Goal: Transaction & Acquisition: Purchase product/service

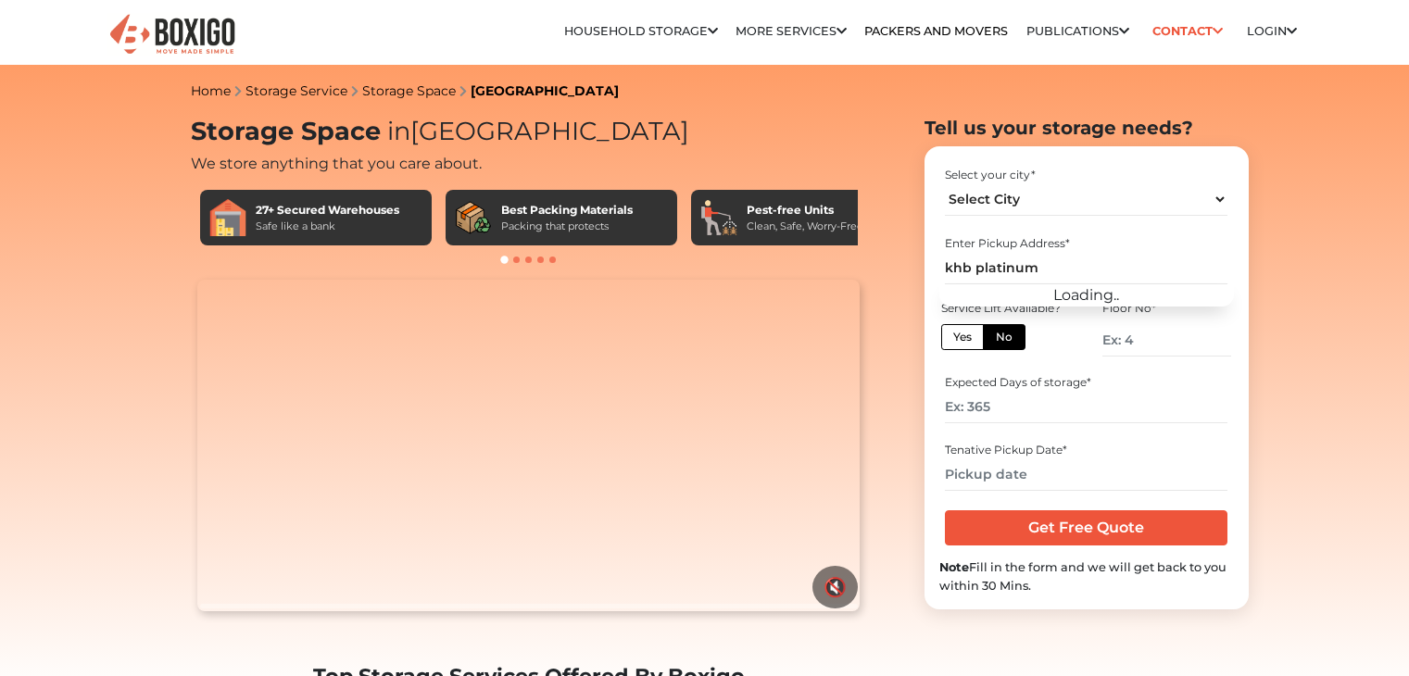
select select "[GEOGRAPHIC_DATA]"
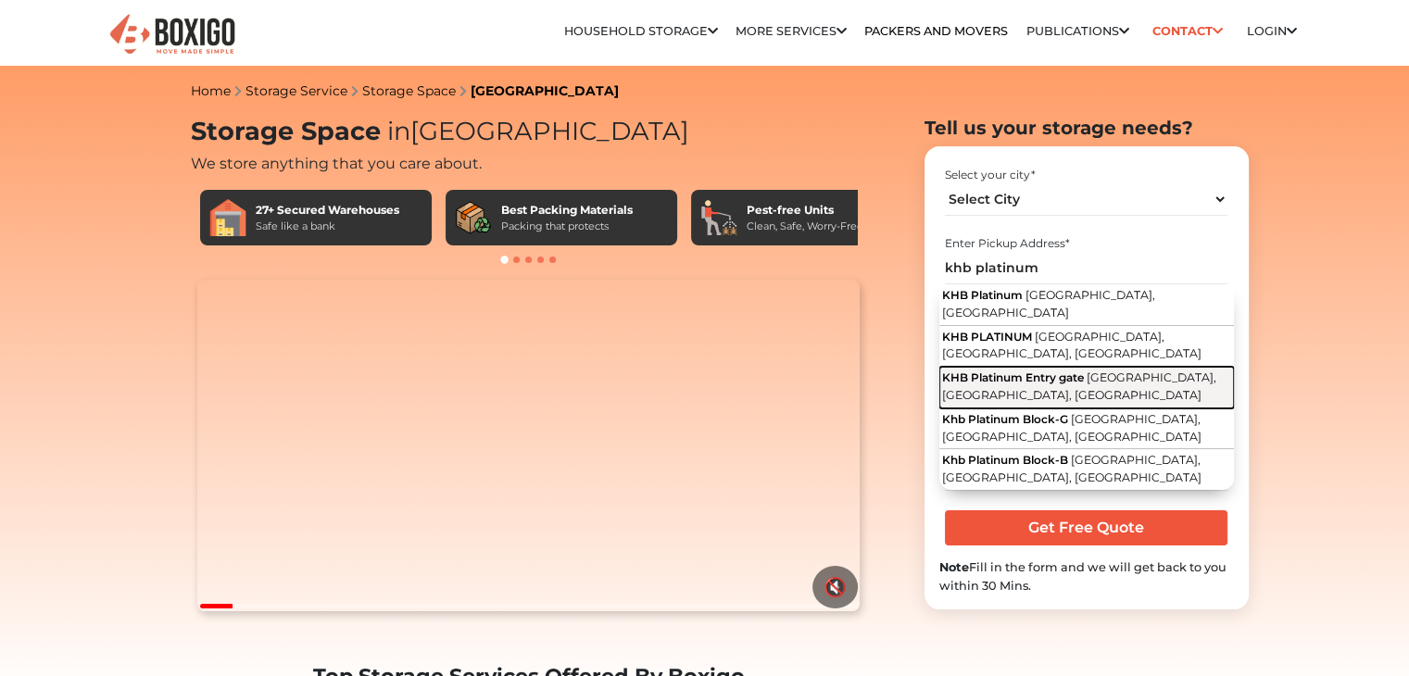
click at [1094, 382] on span "Rashtrakavi Kuvempu Road, Kengeri Satellite Town, Bengaluru, Karnataka" at bounding box center [1079, 385] width 274 height 31
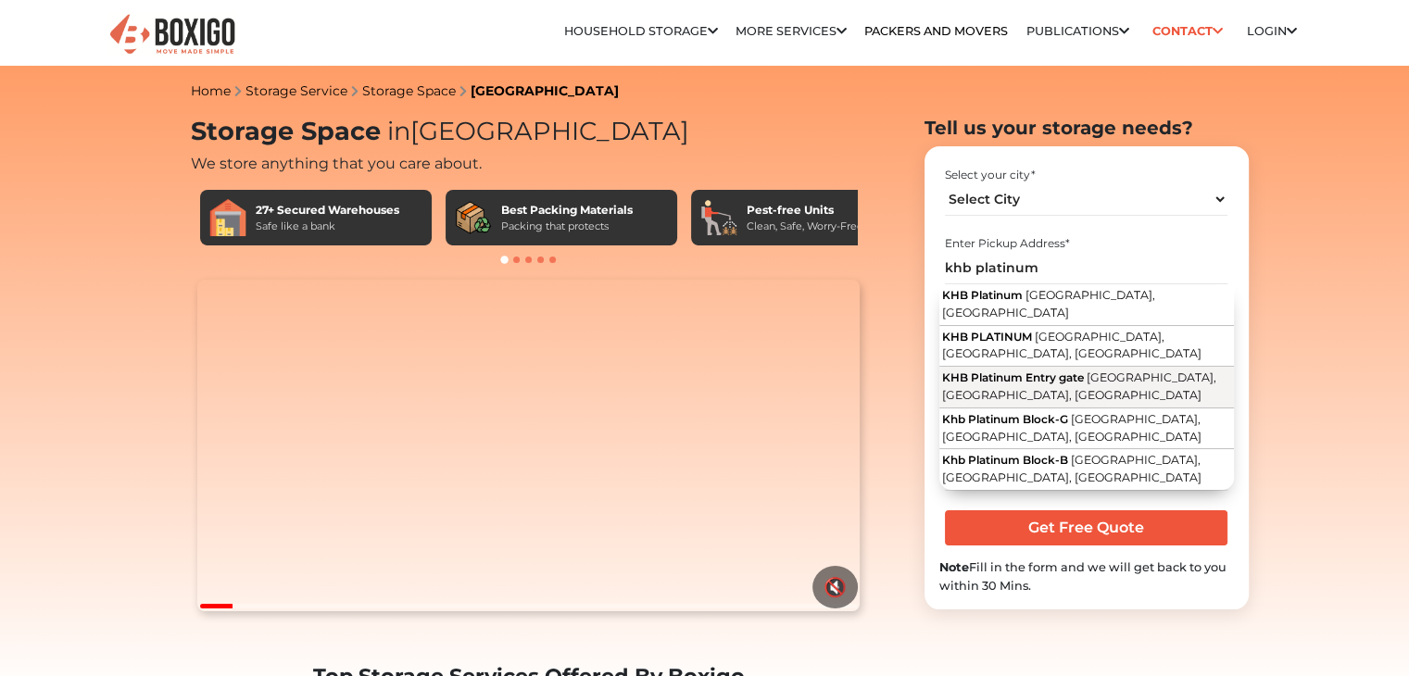
type input "KHB Platinum Entry gate, Rashtrakavi Kuvempu Road, Kengeri Satellite Town, Beng…"
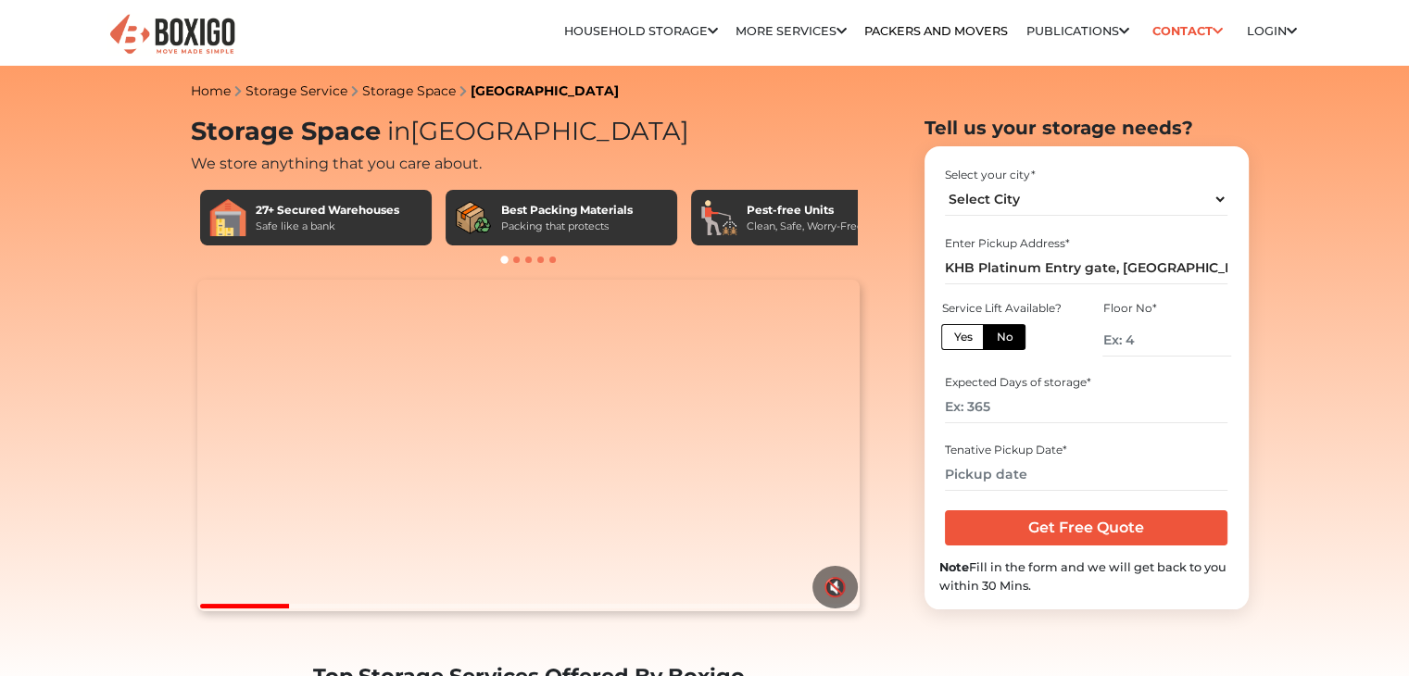
click at [960, 339] on label "Yes" at bounding box center [962, 337] width 43 height 26
click at [960, 339] on input "Yes" at bounding box center [959, 335] width 12 height 12
radio input "true"
click at [993, 332] on label "No" at bounding box center [1004, 337] width 43 height 26
click at [996, 332] on input "No" at bounding box center [1002, 335] width 12 height 12
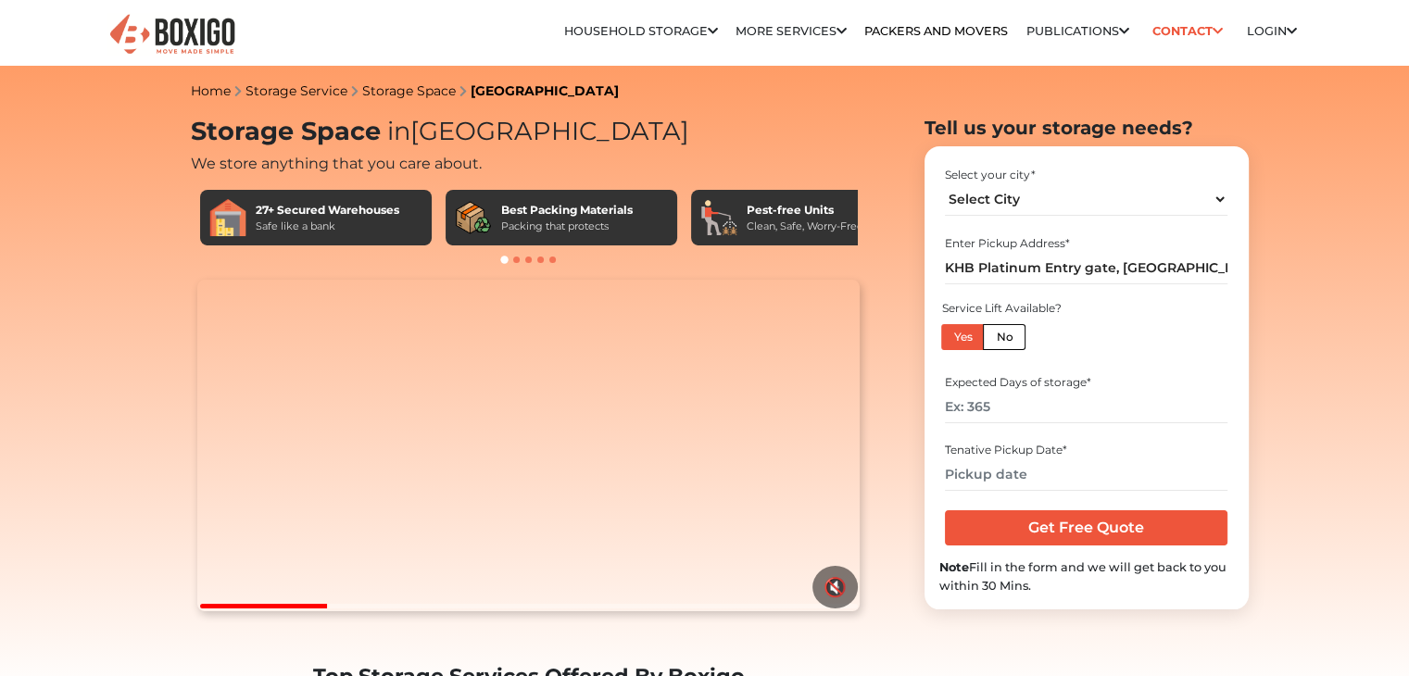
radio input "true"
click at [957, 334] on label "Yes" at bounding box center [962, 337] width 43 height 26
click at [957, 334] on input "Yes" at bounding box center [959, 335] width 12 height 12
radio input "true"
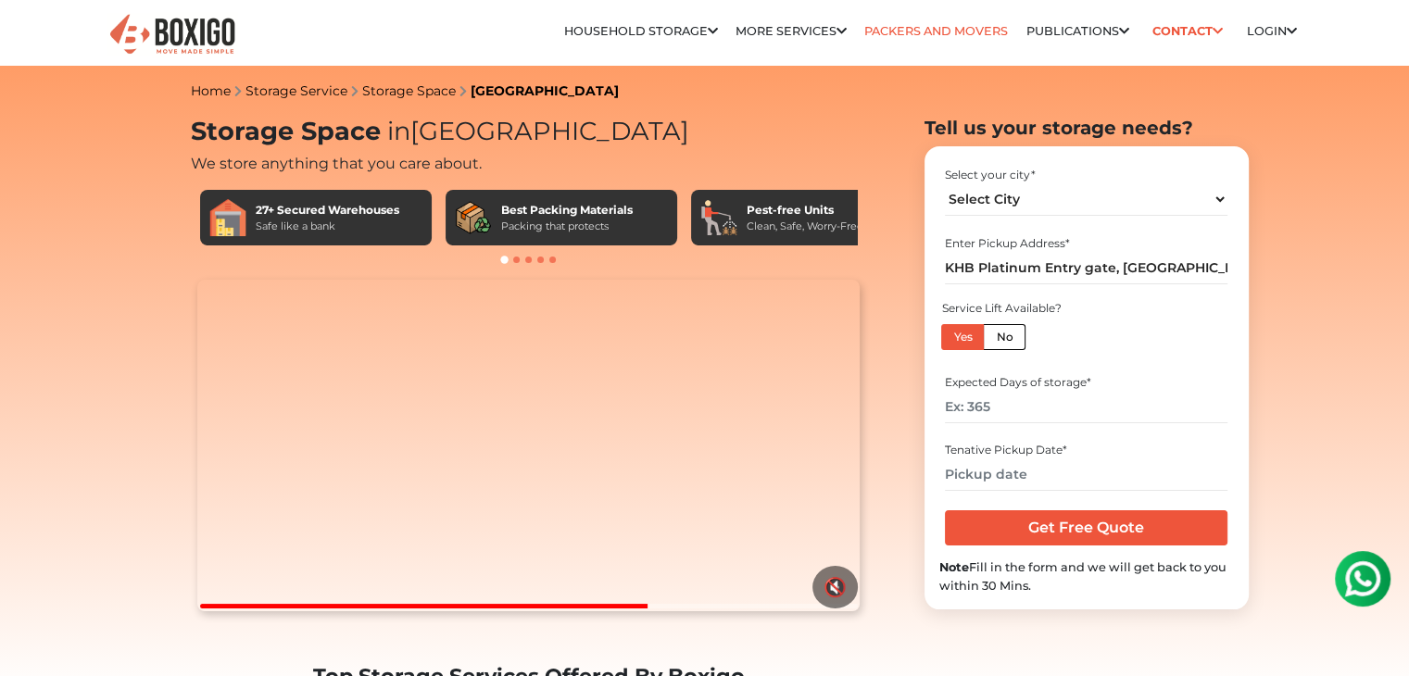
click at [914, 26] on link "Packers and Movers" at bounding box center [936, 31] width 144 height 14
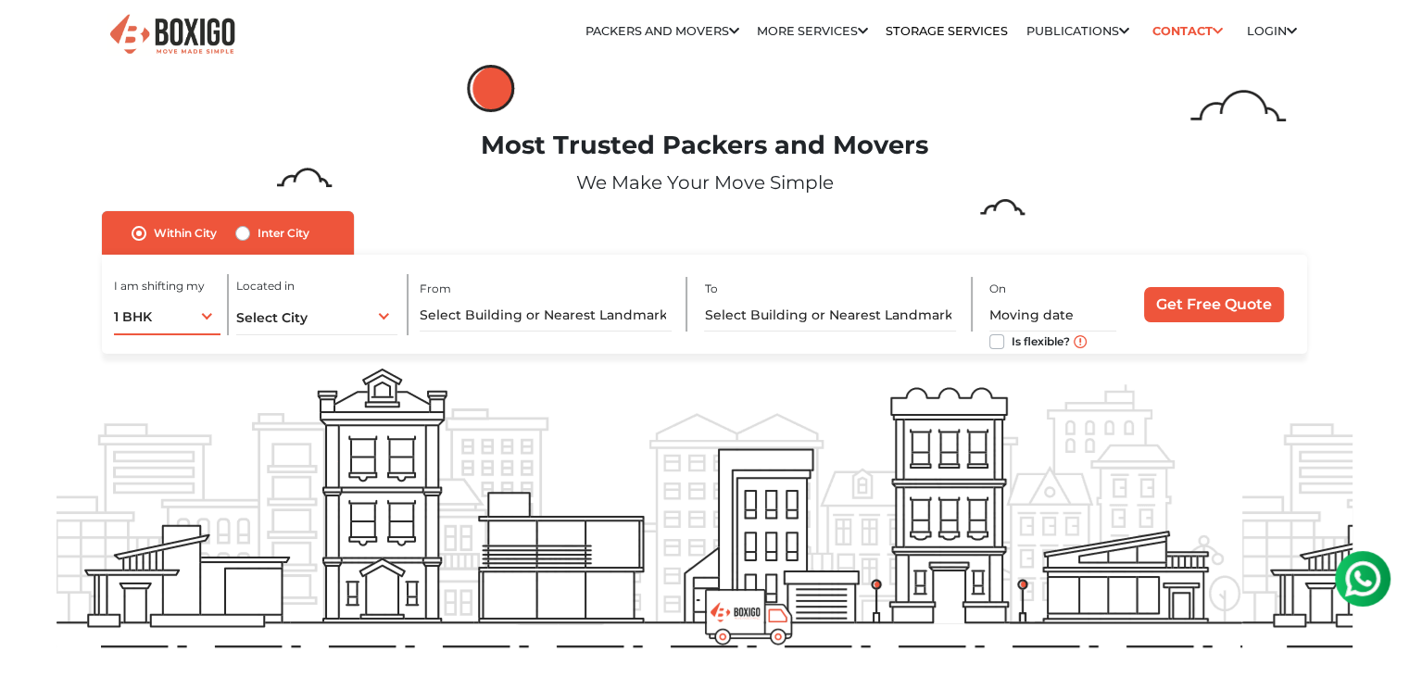
click at [162, 317] on div "1 BHK 1 BHK 2 BHK 3 BHK 3 + BHK FEW ITEMS" at bounding box center [167, 315] width 107 height 39
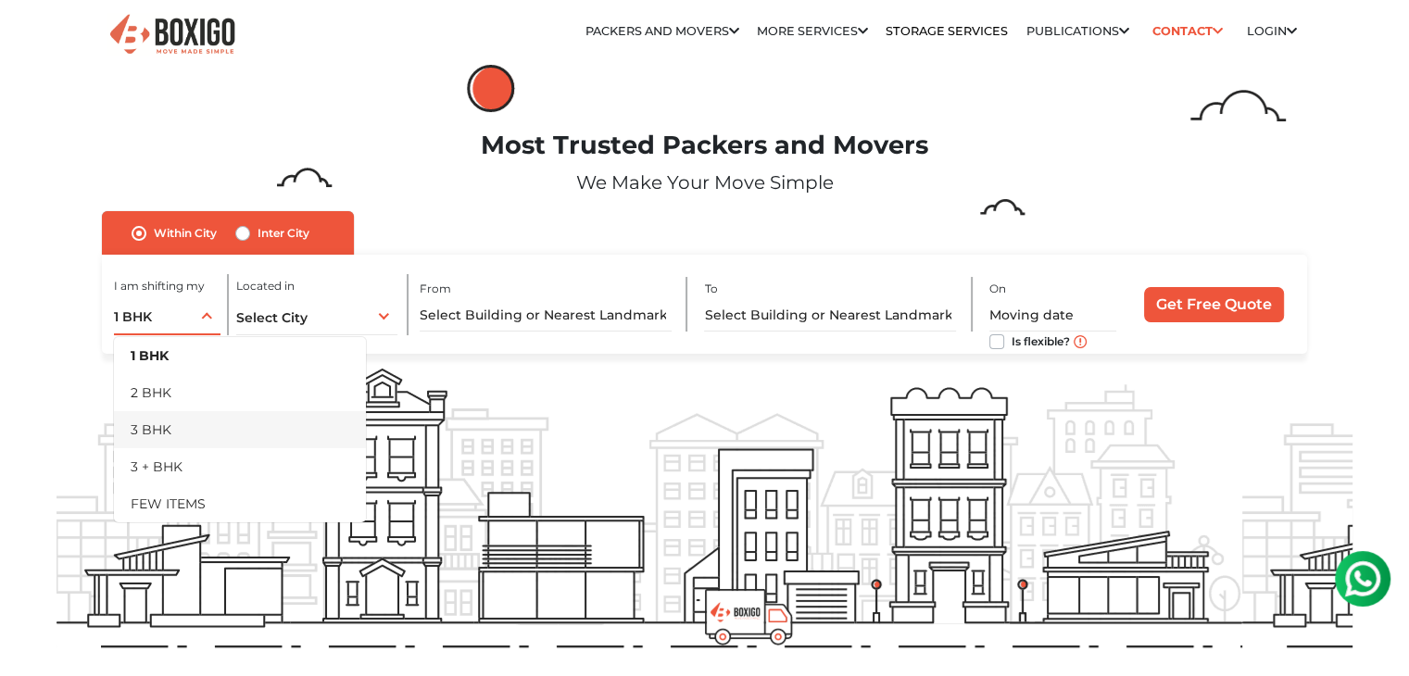
click at [175, 434] on li "3 BHK" at bounding box center [240, 429] width 252 height 37
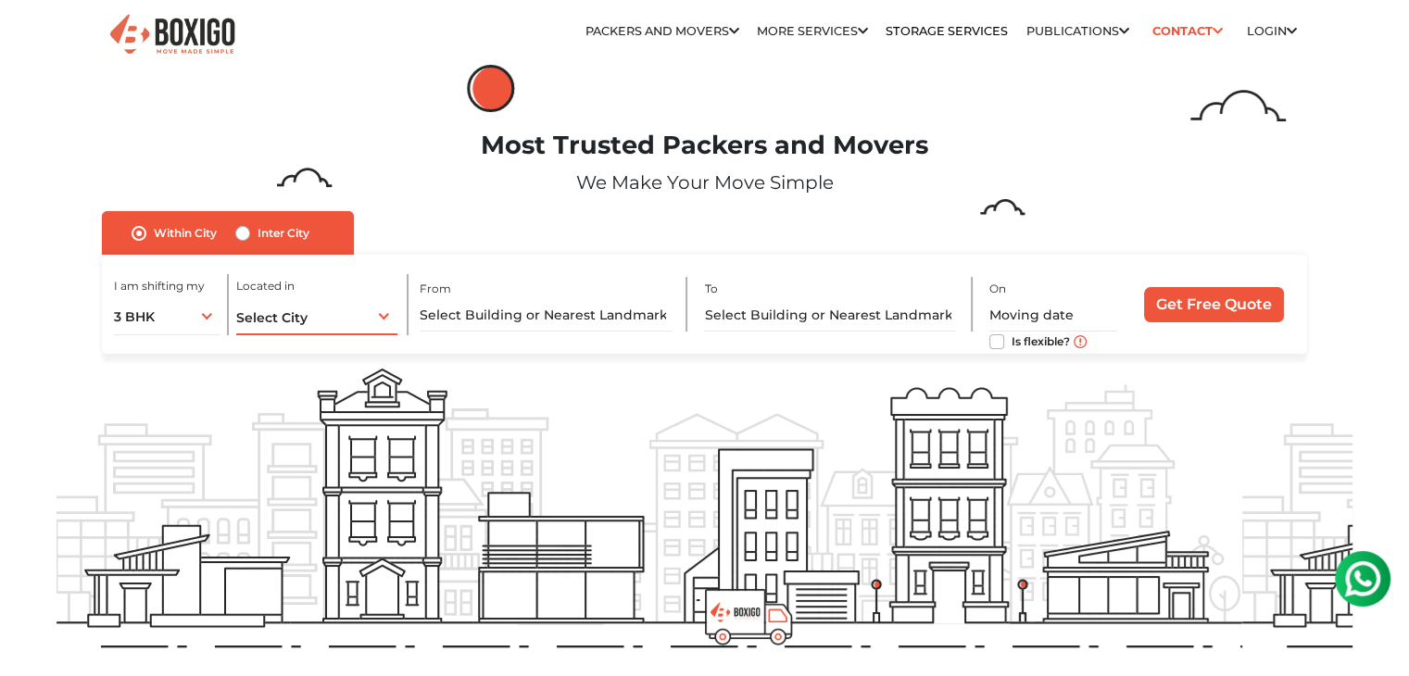
click at [314, 314] on div "Select City Select City Bangalore Bengaluru Bhopal Bhubaneswar Chennai Coimbato…" at bounding box center [316, 315] width 161 height 39
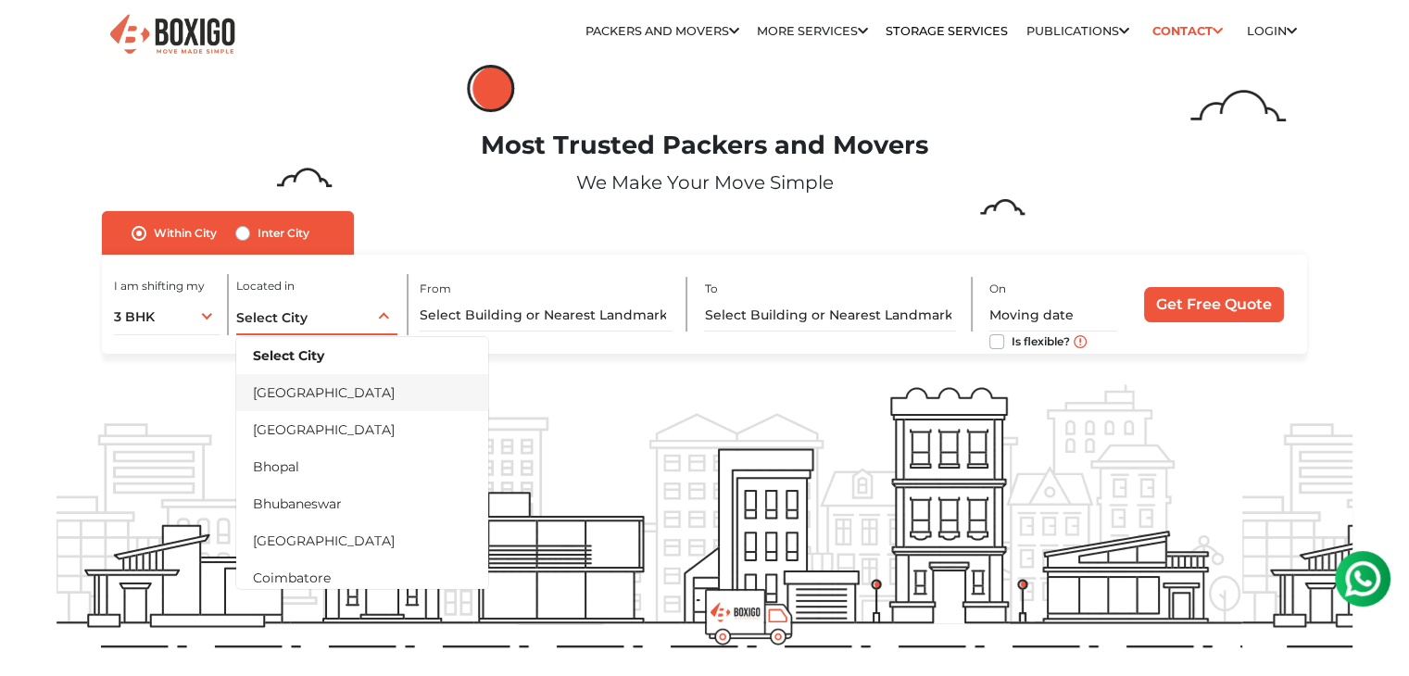
click at [302, 379] on li "[GEOGRAPHIC_DATA]" at bounding box center [362, 392] width 252 height 37
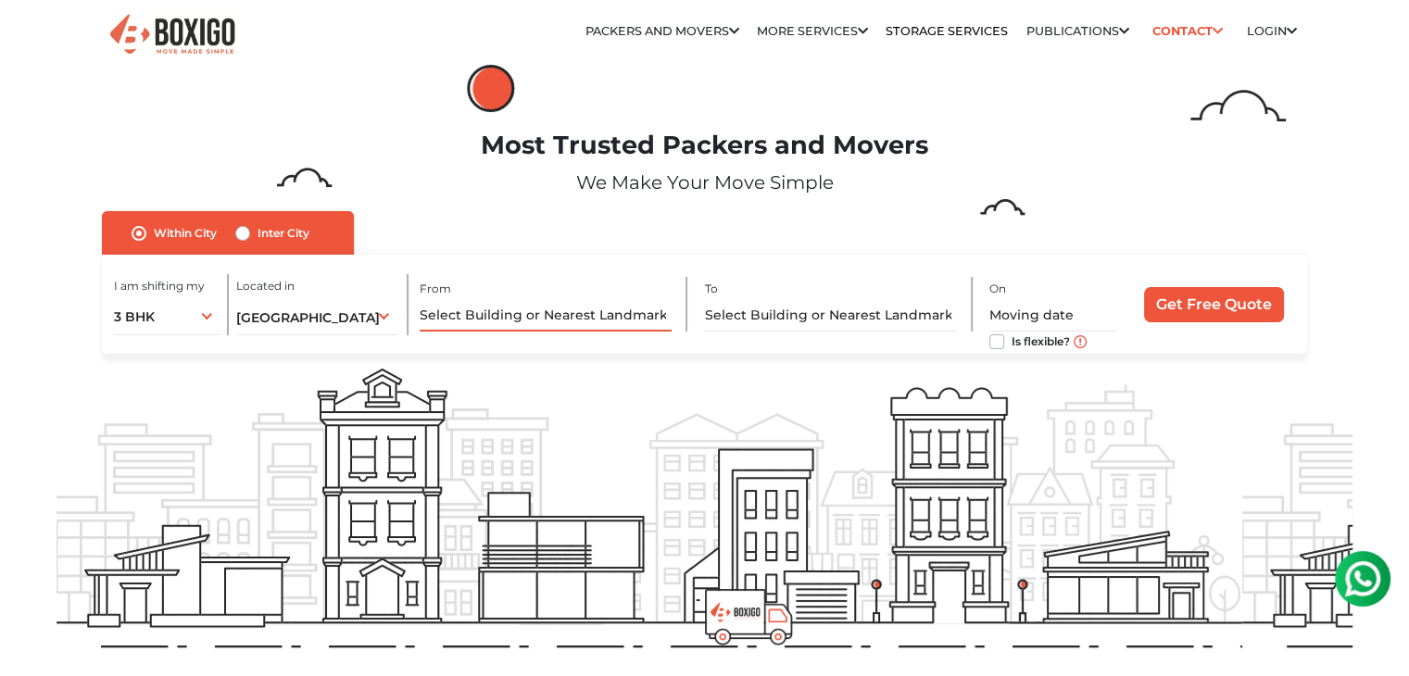
click at [563, 327] on input "text" at bounding box center [546, 315] width 252 height 32
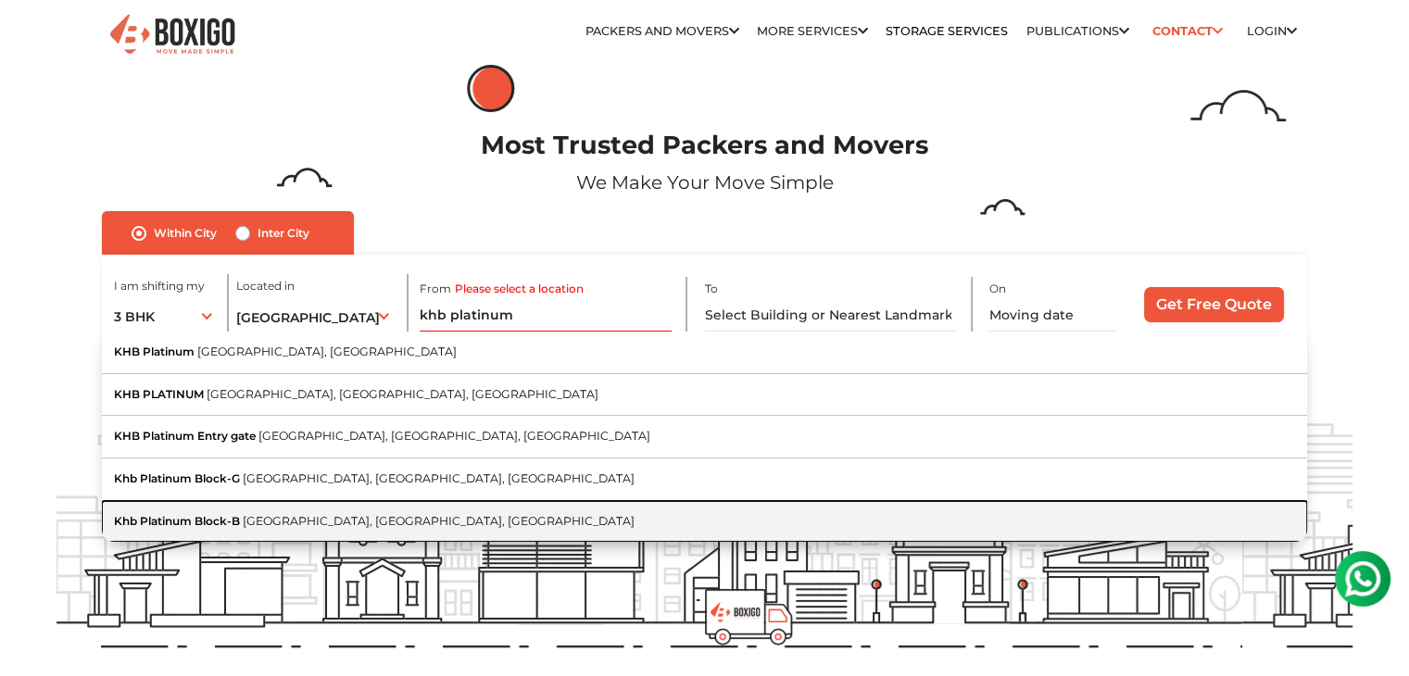
click at [447, 518] on span "Kengeri Satellite Town, Bengaluru, Karnataka" at bounding box center [439, 521] width 392 height 14
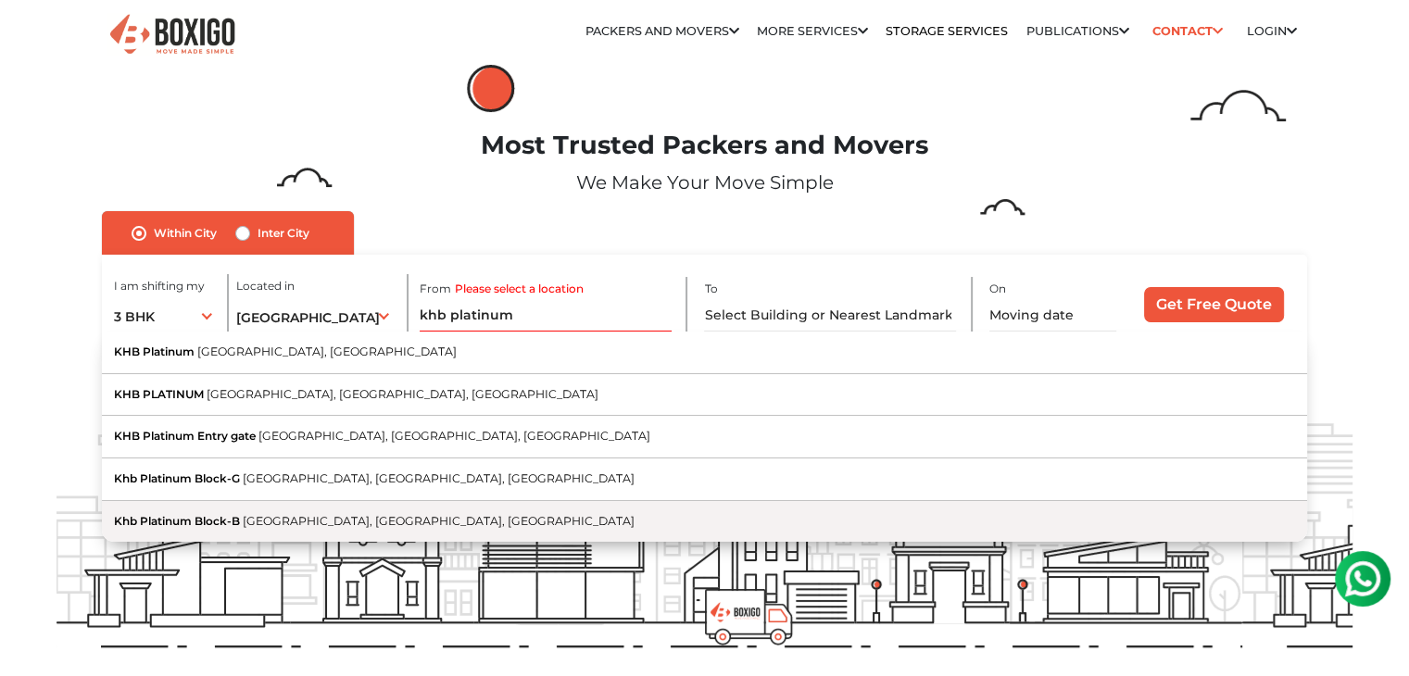
type input "Khb Platinum Block-B, Kengeri Satellite Town, Bengaluru, Karnataka"
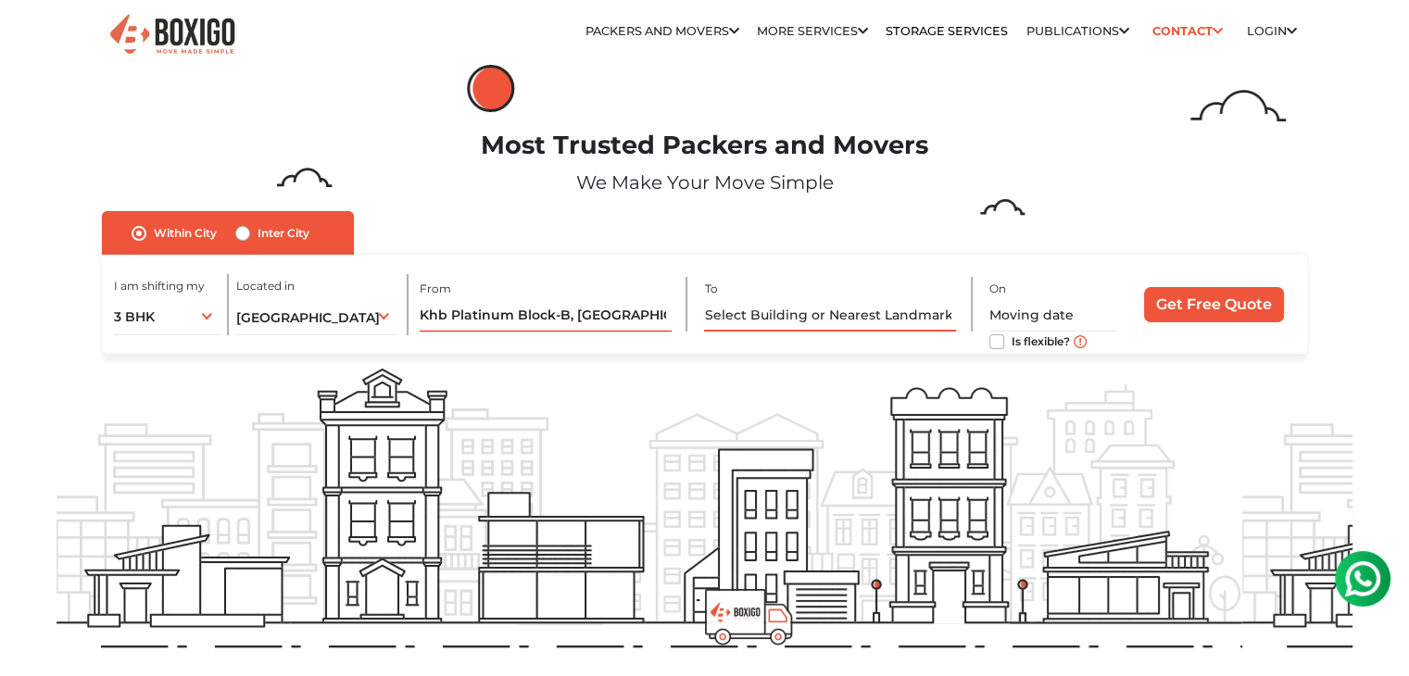
click at [756, 307] on input "text" at bounding box center [830, 315] width 252 height 32
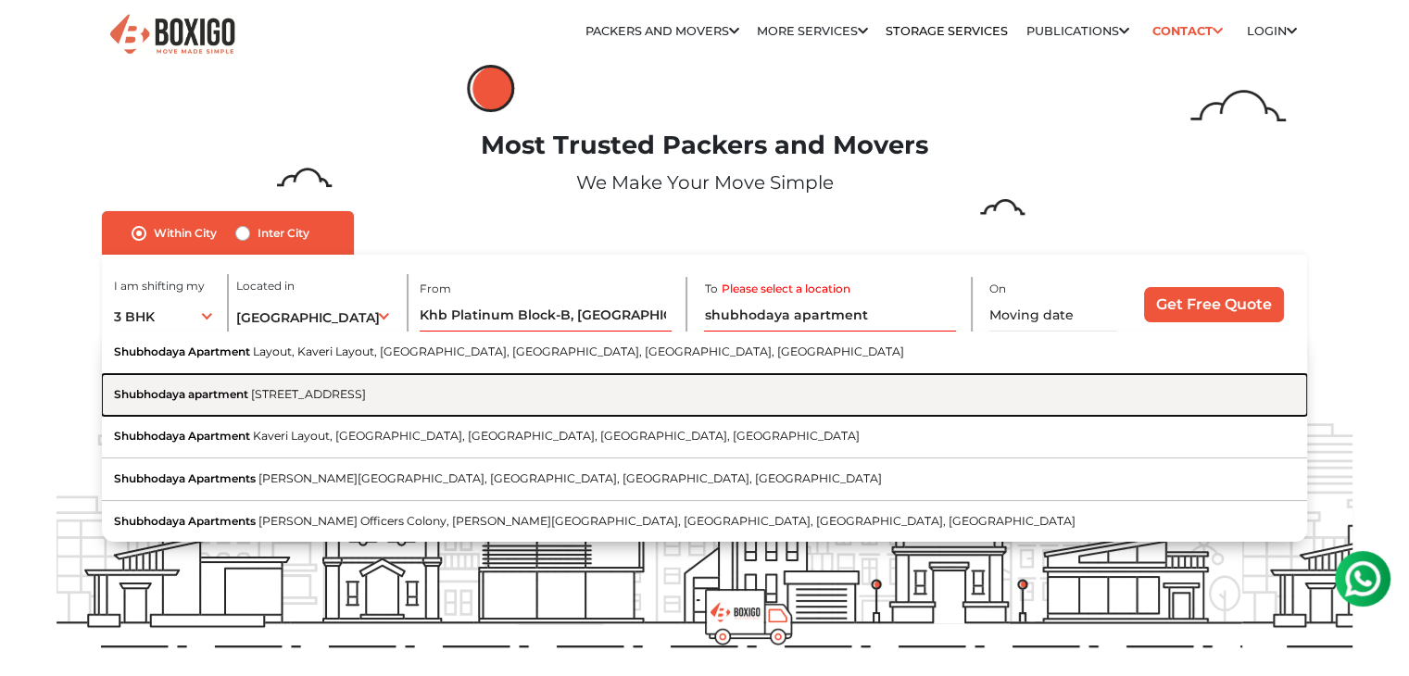
click at [366, 392] on span "3rd Main Road, NGEF Layout, Postal Colony, Sanjayanagara, Bengaluru, Karnataka" at bounding box center [308, 394] width 115 height 14
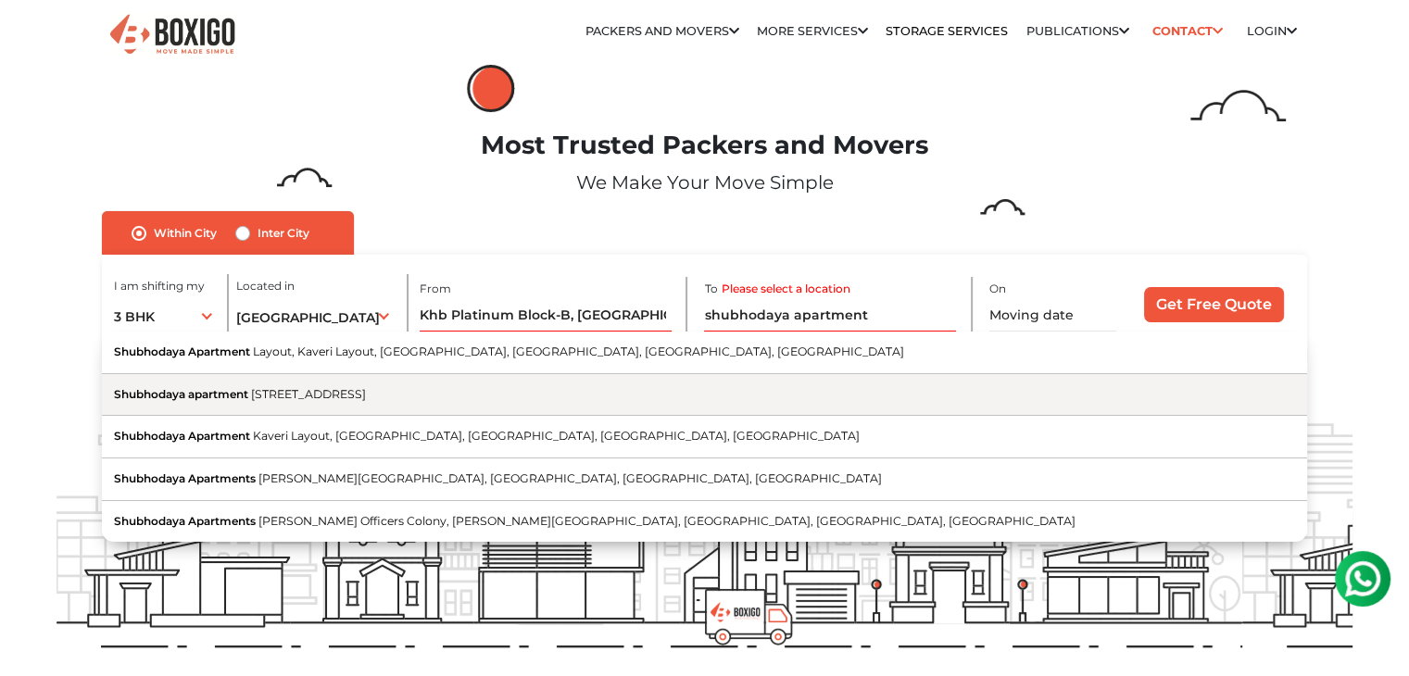
type input "Shubhodaya apartment, 3rd Main Road, NGEF Layout, Postal Colony, Sanjayanagara,…"
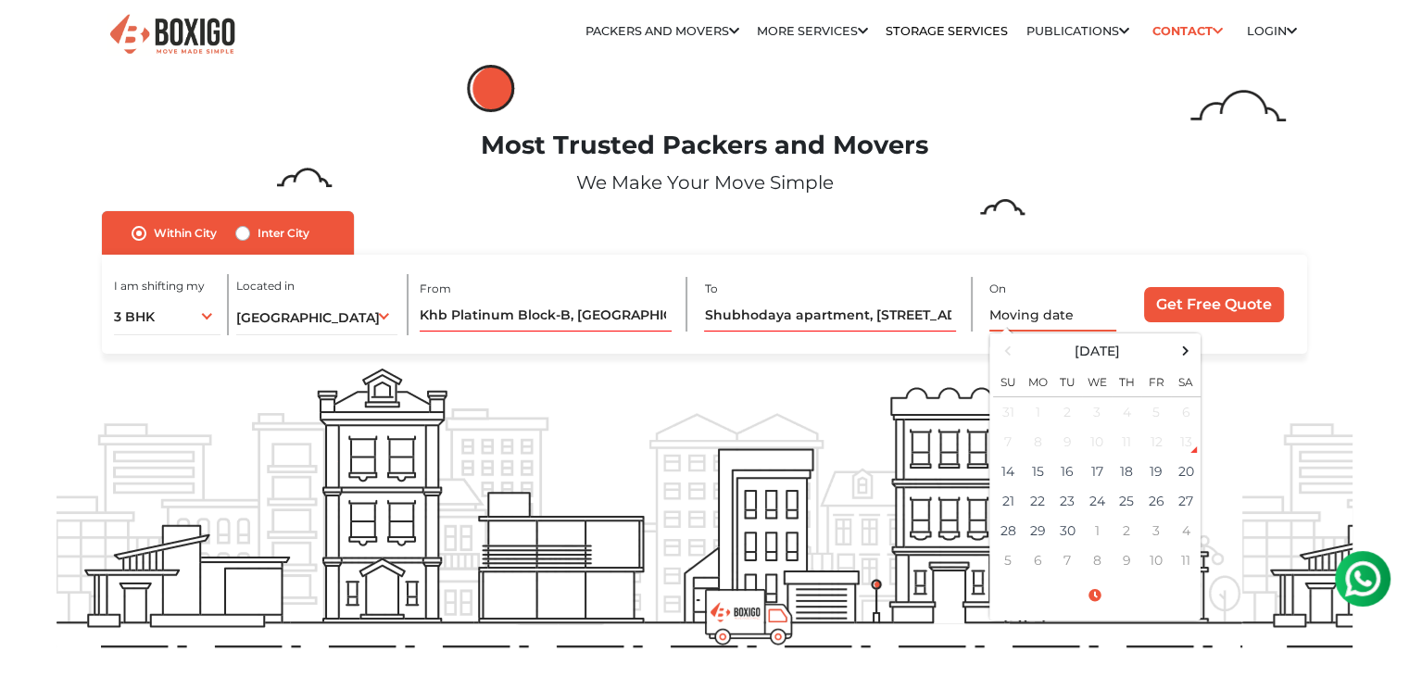
click at [1039, 306] on input "text" at bounding box center [1052, 315] width 127 height 32
click at [1158, 473] on td "19" at bounding box center [1156, 472] width 30 height 30
click at [1102, 590] on span at bounding box center [1095, 596] width 204 height 32
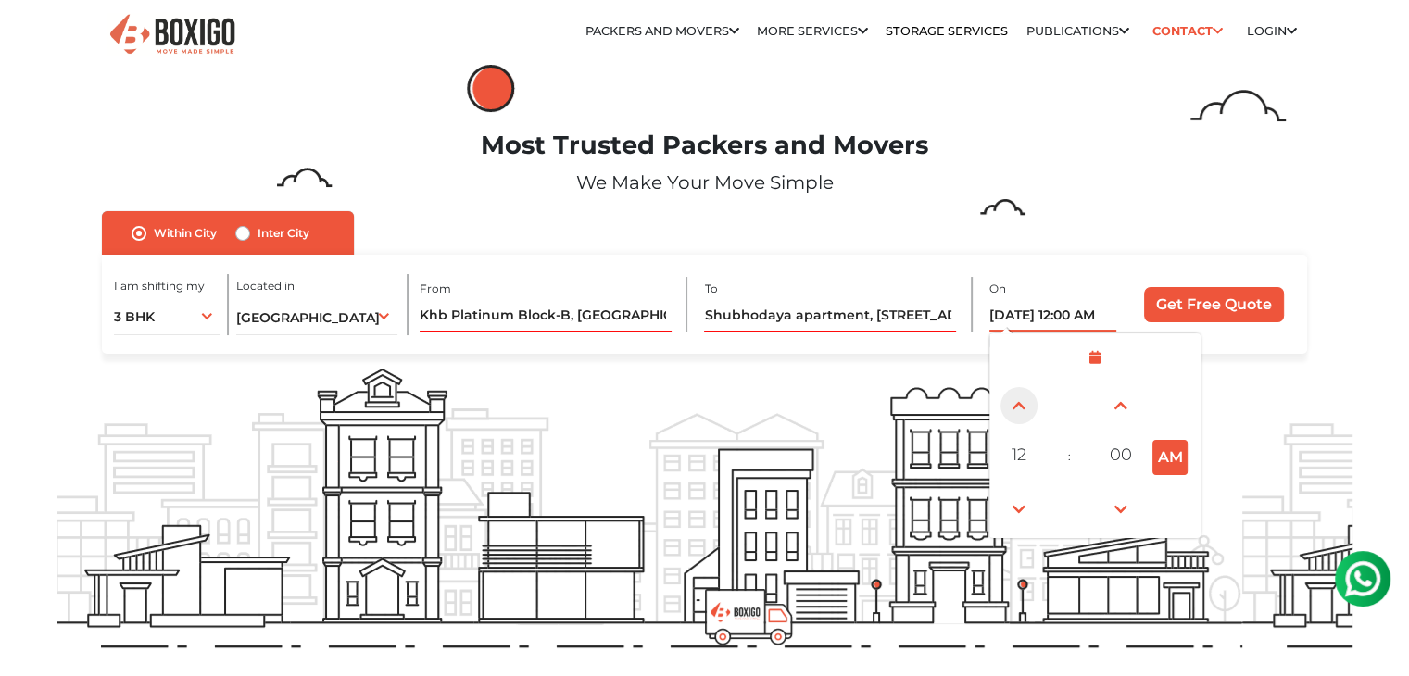
click at [1019, 408] on span at bounding box center [1018, 405] width 37 height 37
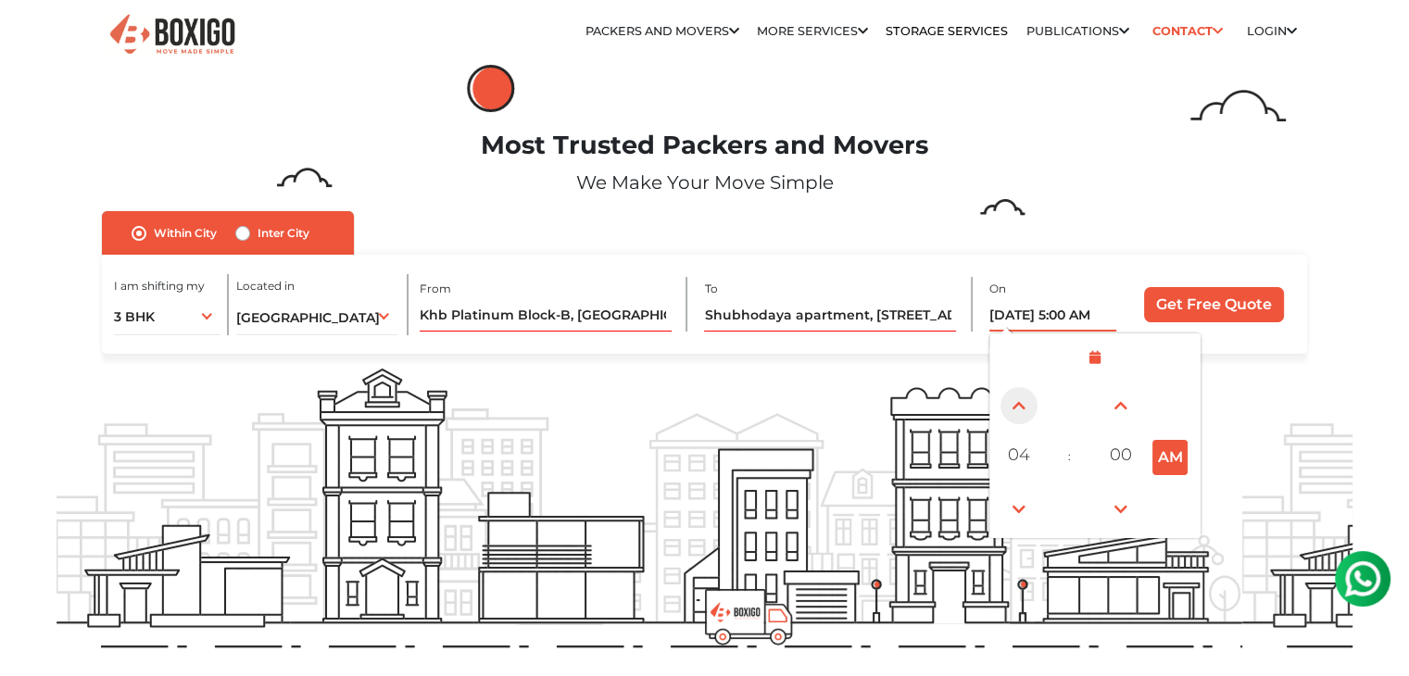
click at [1019, 408] on span at bounding box center [1018, 405] width 37 height 37
click at [1173, 468] on button "AM" at bounding box center [1169, 457] width 35 height 35
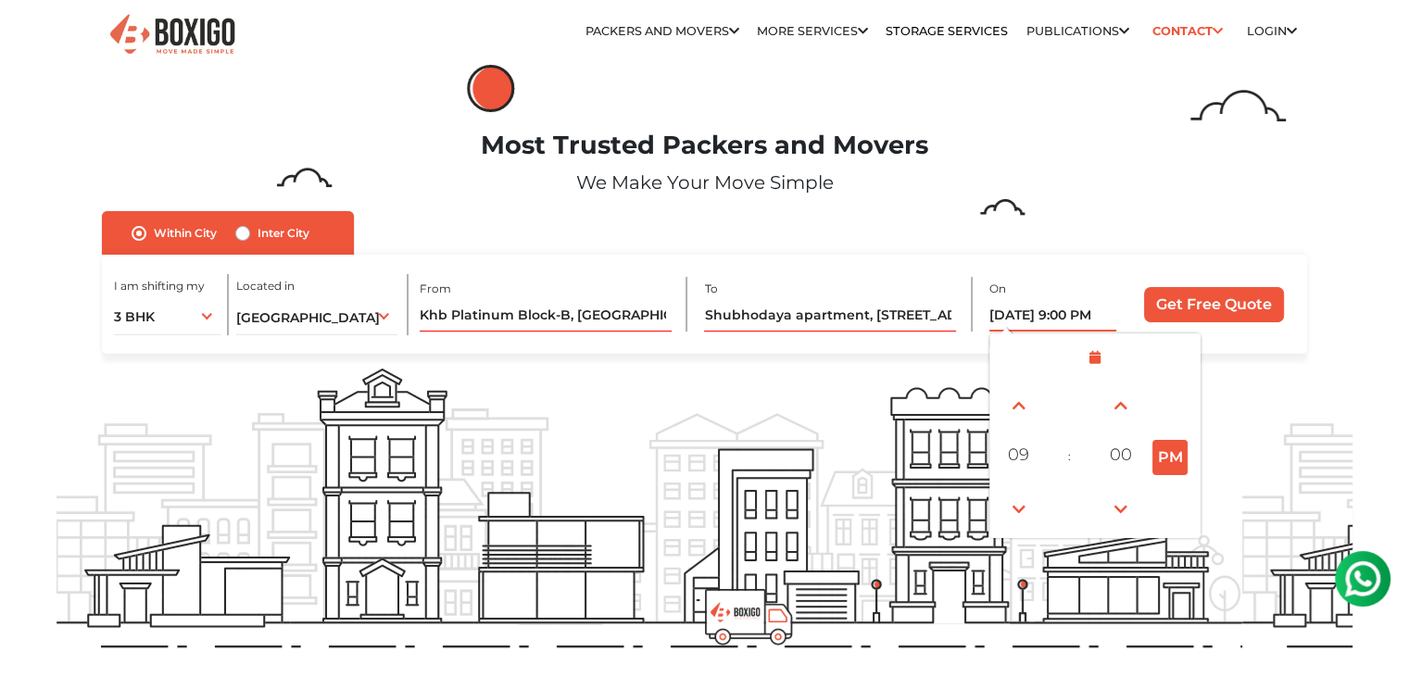
click at [1173, 468] on button "PM" at bounding box center [1169, 457] width 35 height 35
type input "09/19/2025 9:00 AM"
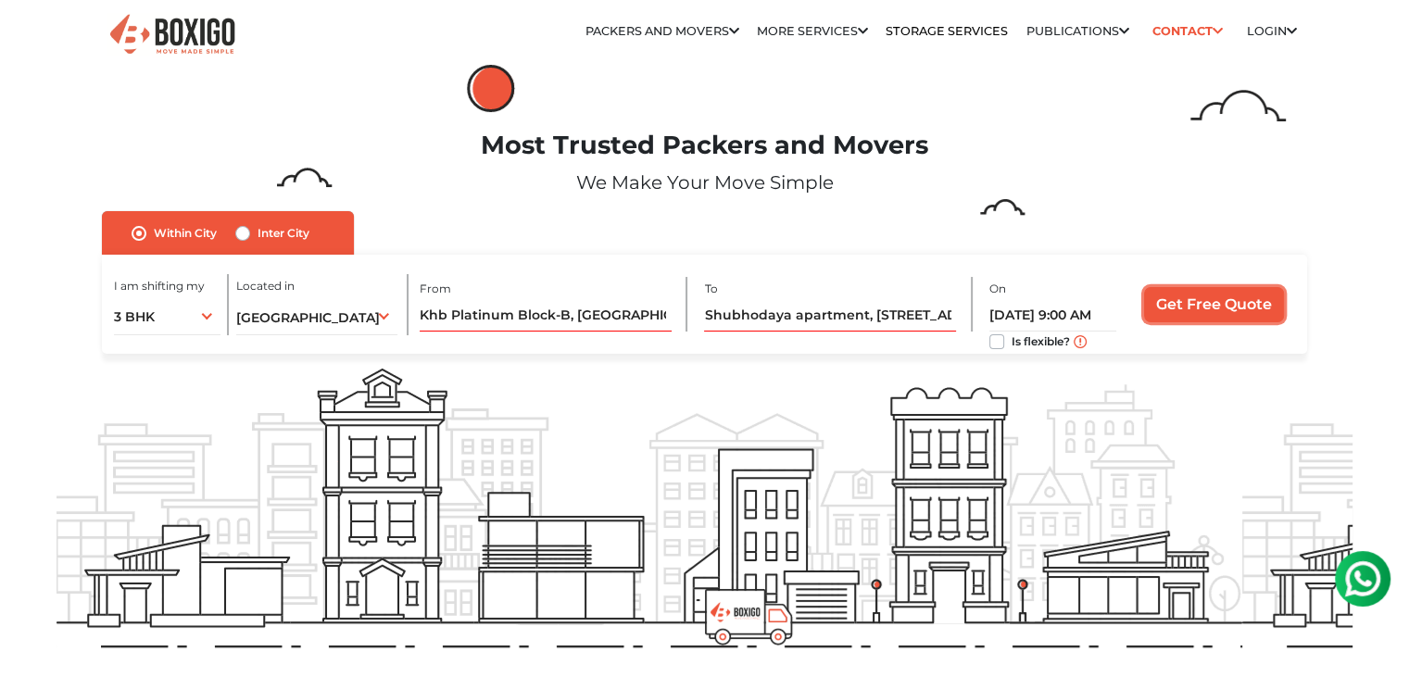
click at [1218, 307] on input "Get Free Quote" at bounding box center [1214, 304] width 140 height 35
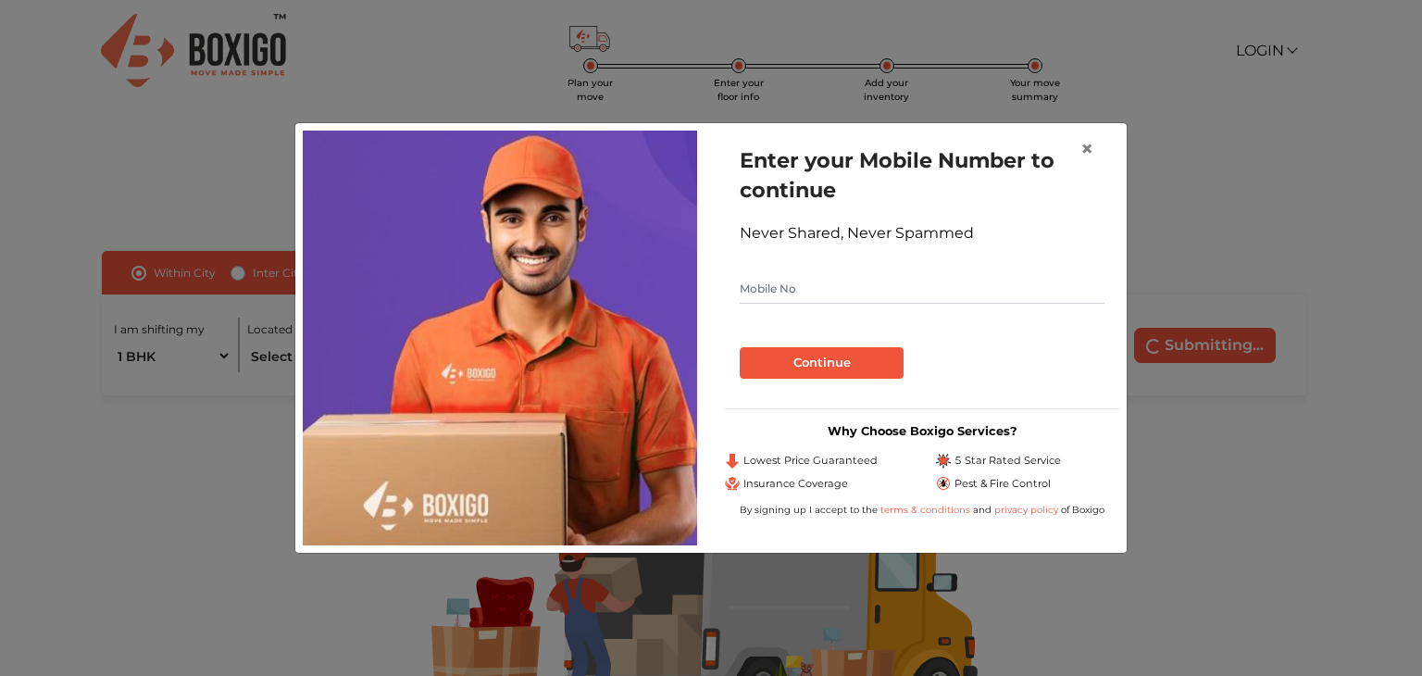
click at [791, 291] on input "text" at bounding box center [922, 289] width 365 height 30
paste input "917428730894"
click at [826, 378] on div "Enter your Mobile Number to continue Never Shared, Never Spammed 917428730894 C…" at bounding box center [922, 262] width 395 height 263
click at [817, 365] on button "Continue" at bounding box center [822, 362] width 164 height 31
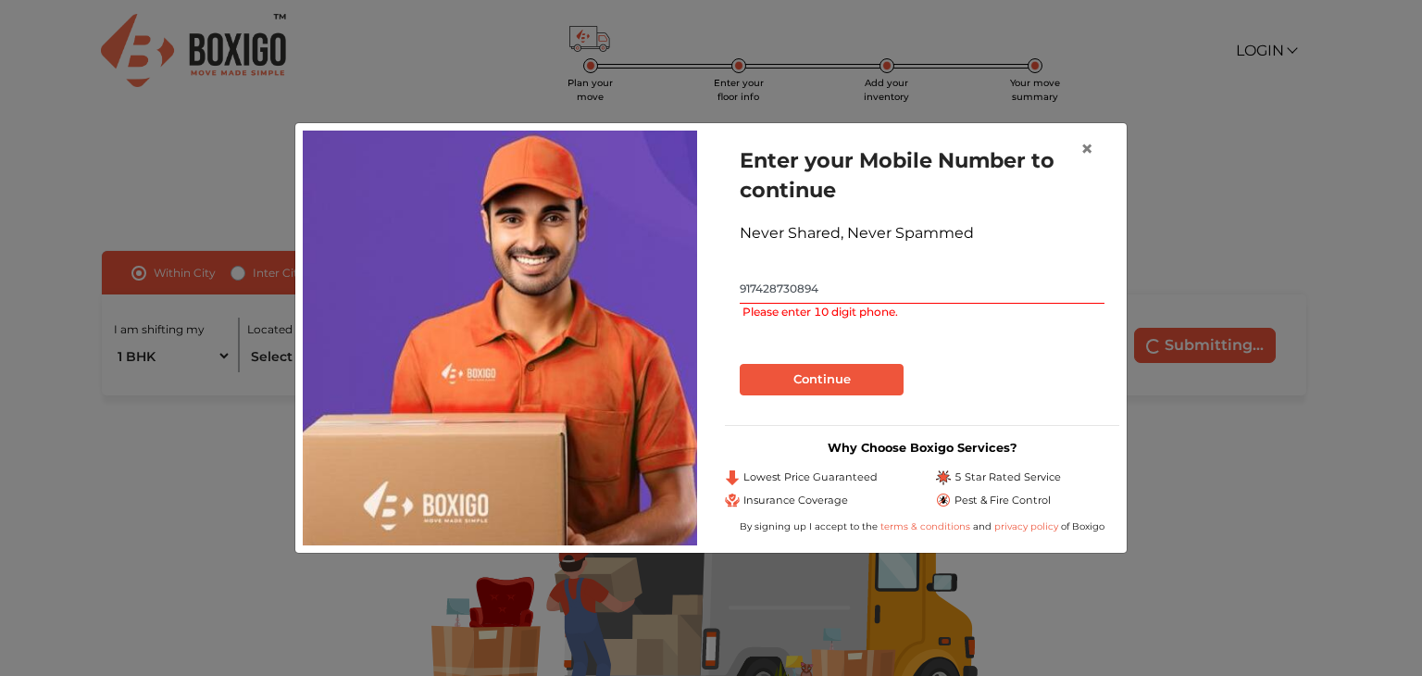
click at [751, 289] on input "917428730894" at bounding box center [922, 289] width 365 height 30
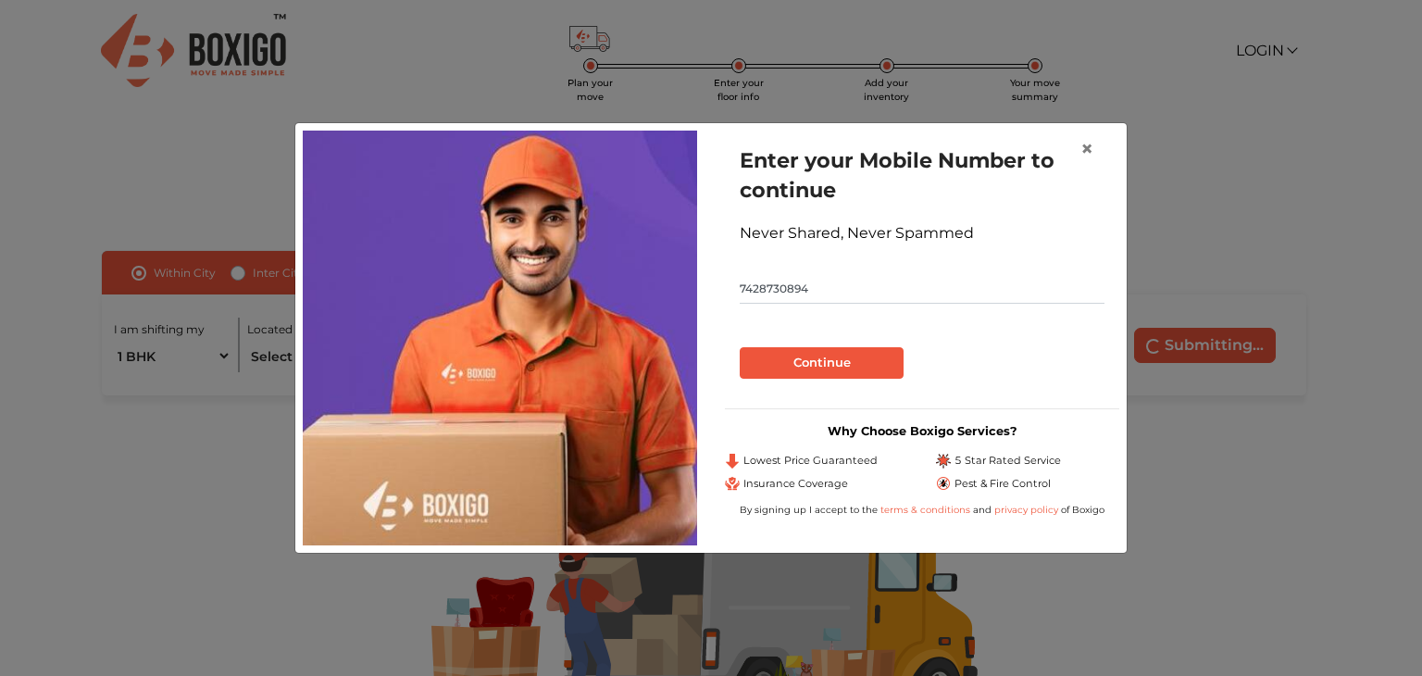
type input "7428730894"
click at [813, 363] on button "Continue" at bounding box center [822, 362] width 164 height 31
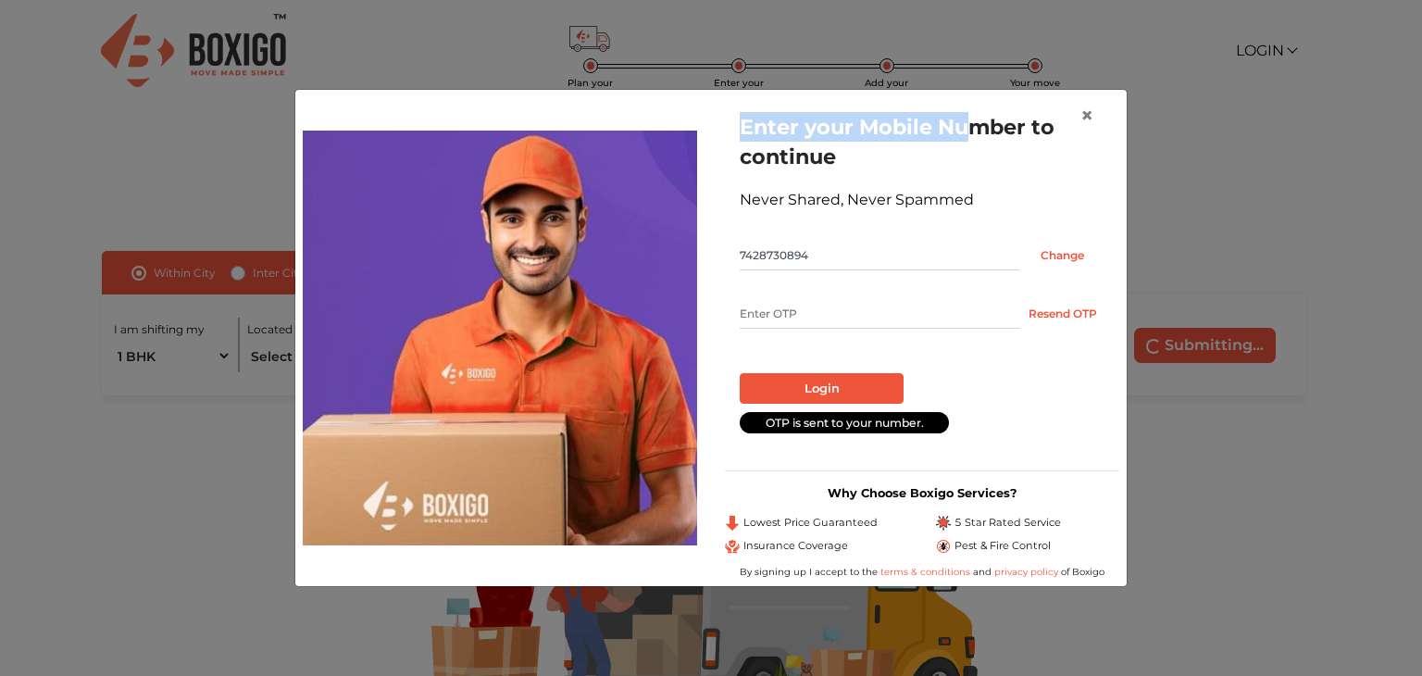
drag, startPoint x: 983, startPoint y: 457, endPoint x: 975, endPoint y: 91, distance: 366.8
click at [975, 91] on div "Enter your Mobile Number to continue Never Shared, Never Spammed 7428730894 Cha…" at bounding box center [711, 338] width 832 height 497
click at [1097, 119] on button "×" at bounding box center [1087, 116] width 43 height 52
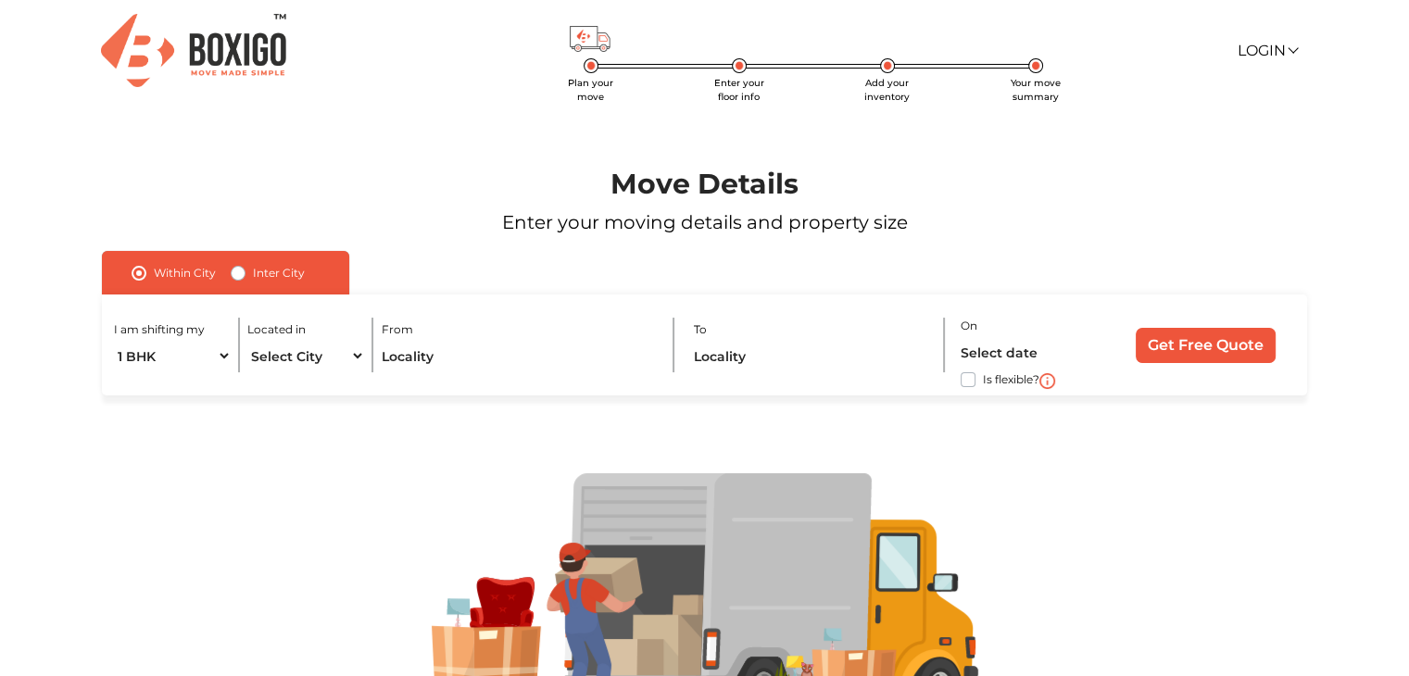
click at [211, 43] on img at bounding box center [193, 50] width 185 height 73
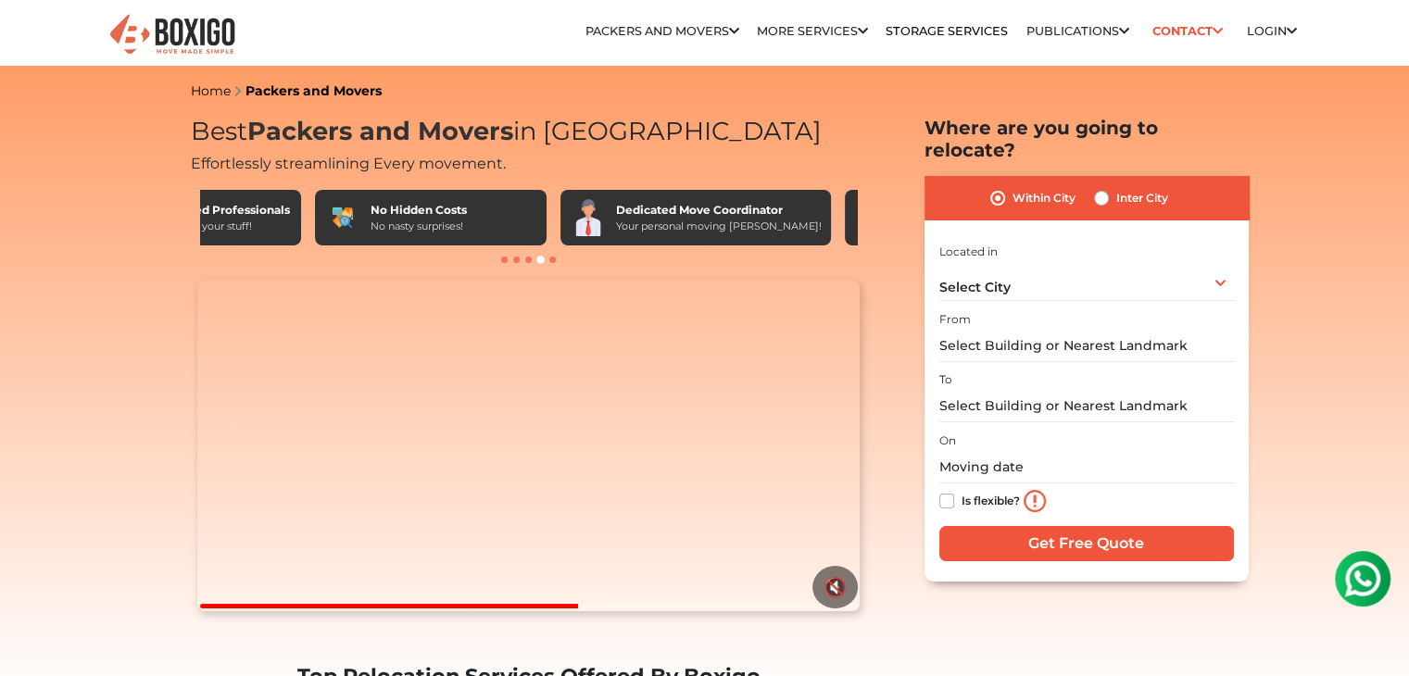
scroll to position [0, 1079]
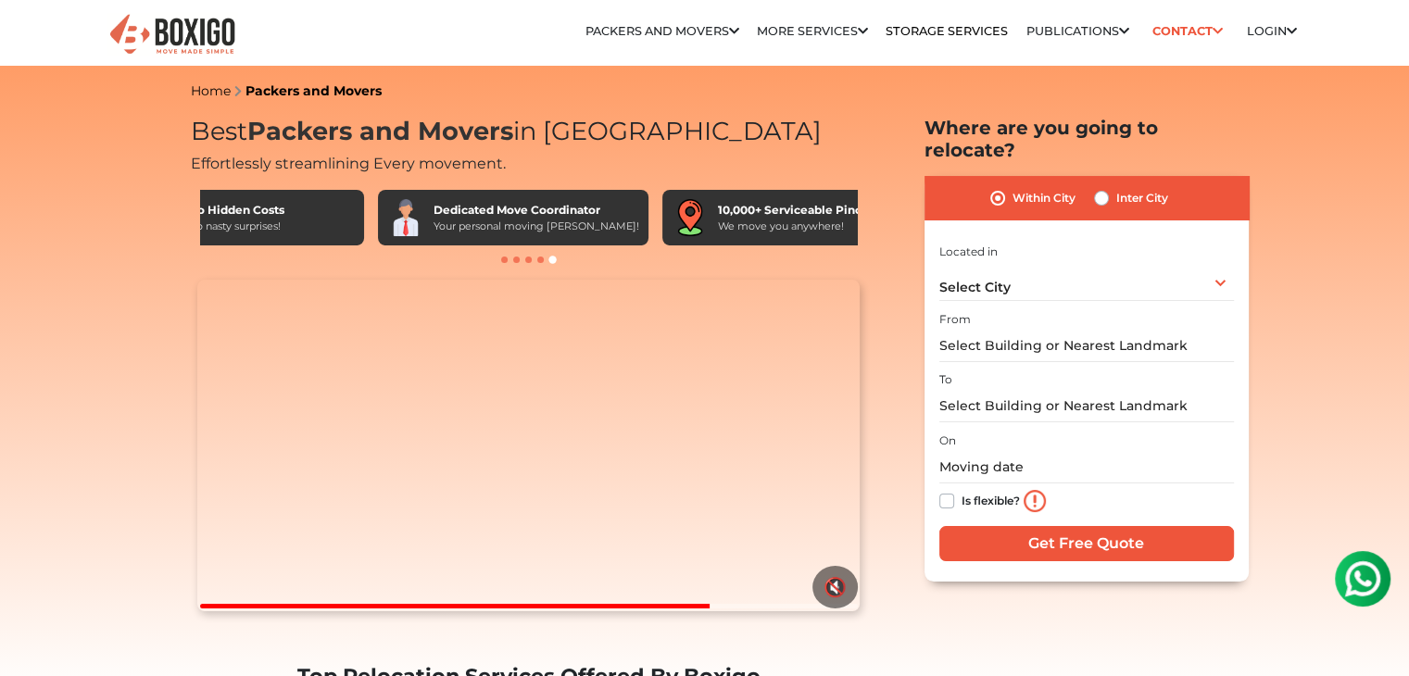
click at [1363, 568] on img at bounding box center [1362, 578] width 37 height 37
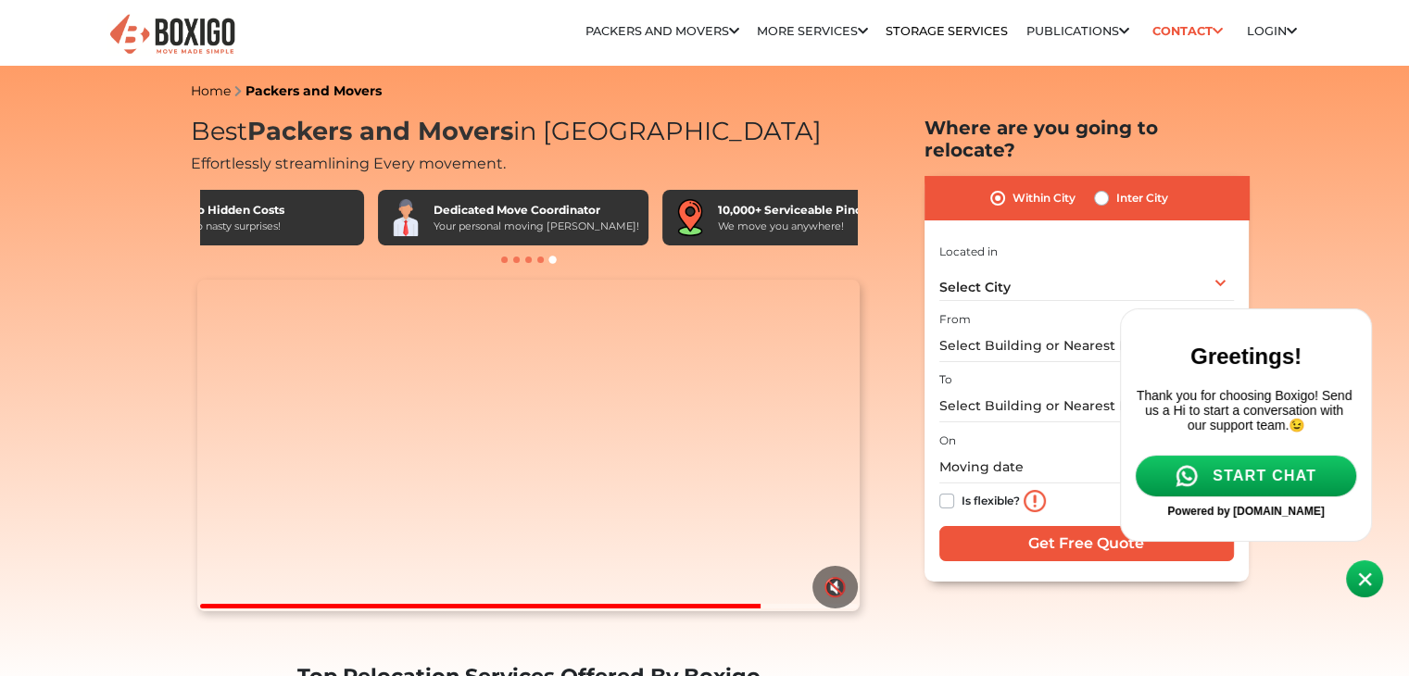
click at [1287, 484] on span "START CHAT" at bounding box center [1264, 476] width 104 height 17
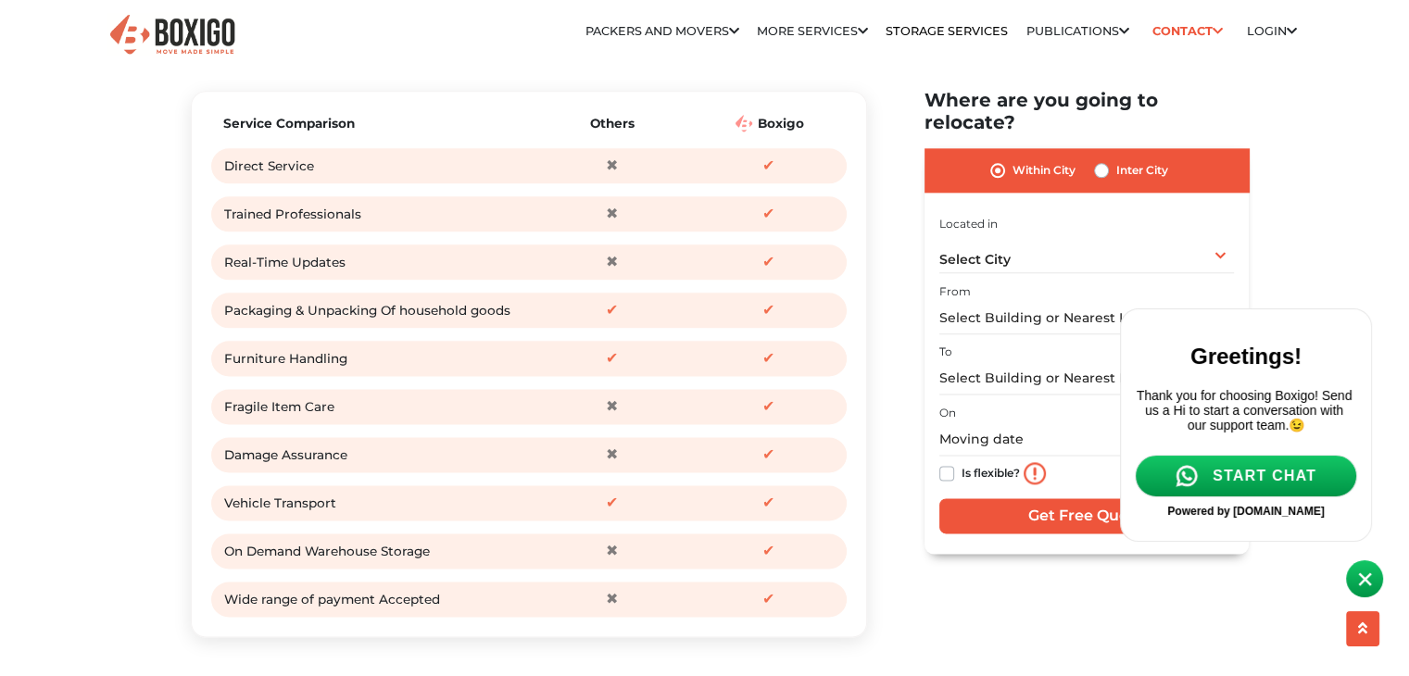
scroll to position [2287, 0]
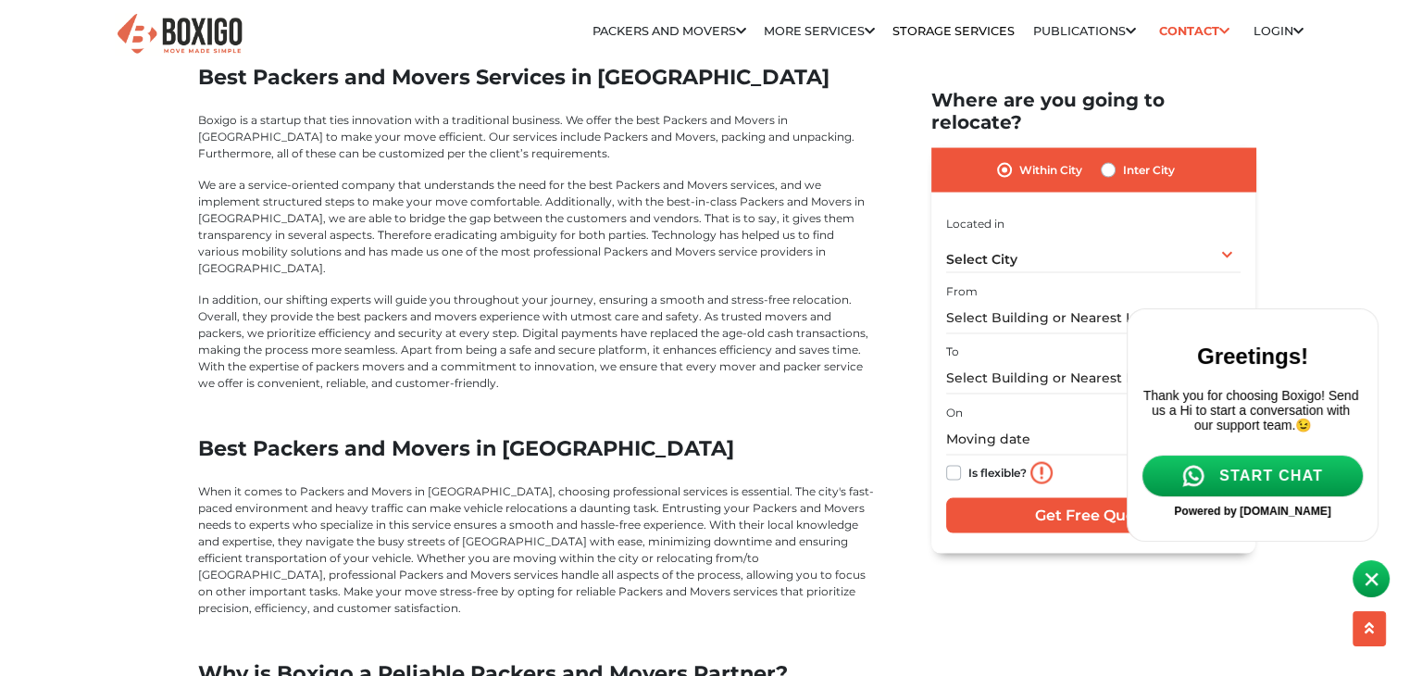
scroll to position [3667, 0]
